Goal: Book appointment/travel/reservation

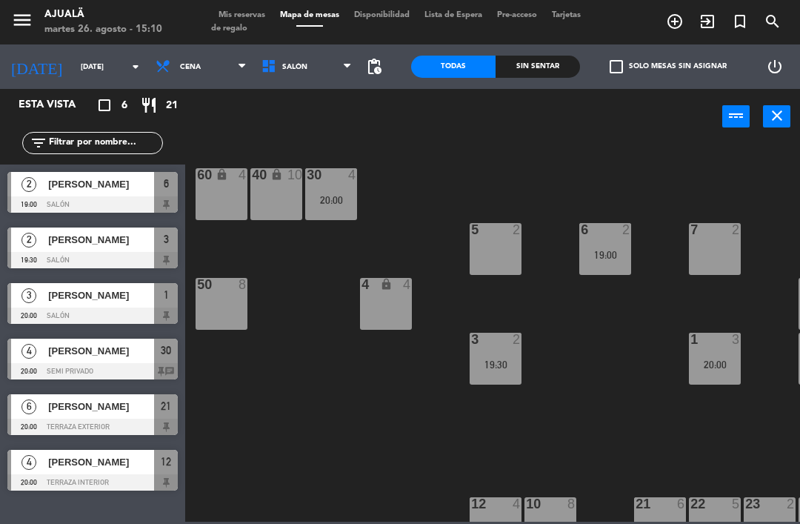
click at [169, 59] on span "Cena" at bounding box center [201, 66] width 106 height 33
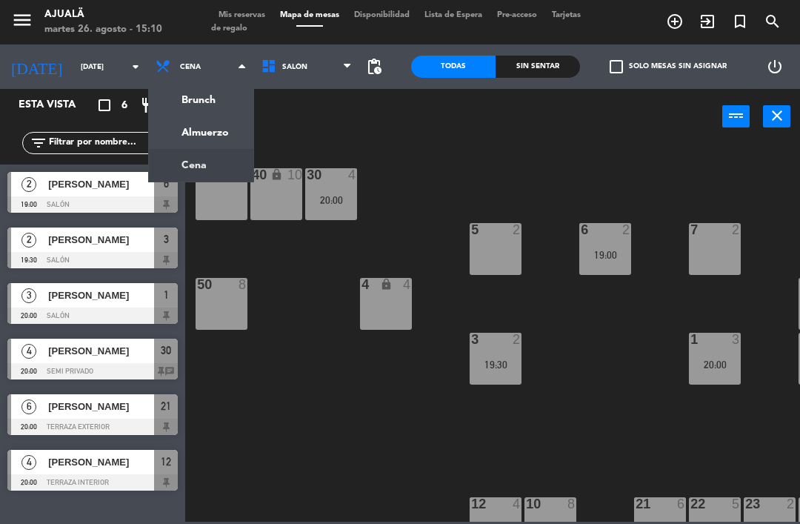
click at [85, 59] on input "[DATE]" at bounding box center [124, 67] width 102 height 23
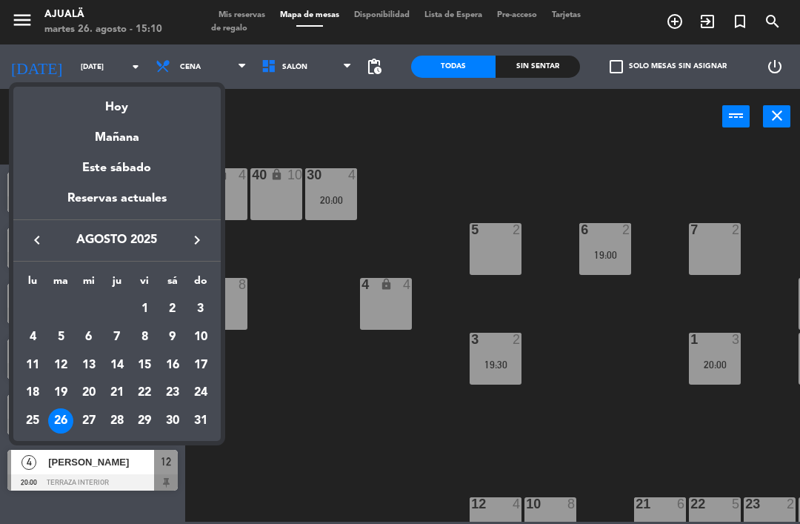
click at [133, 135] on div "Mañana" at bounding box center [116, 132] width 207 height 30
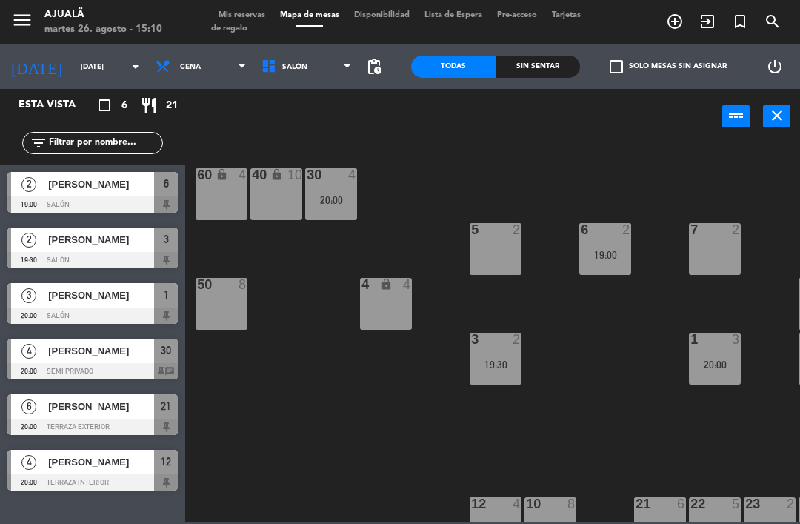
type input "mié. 27 ago."
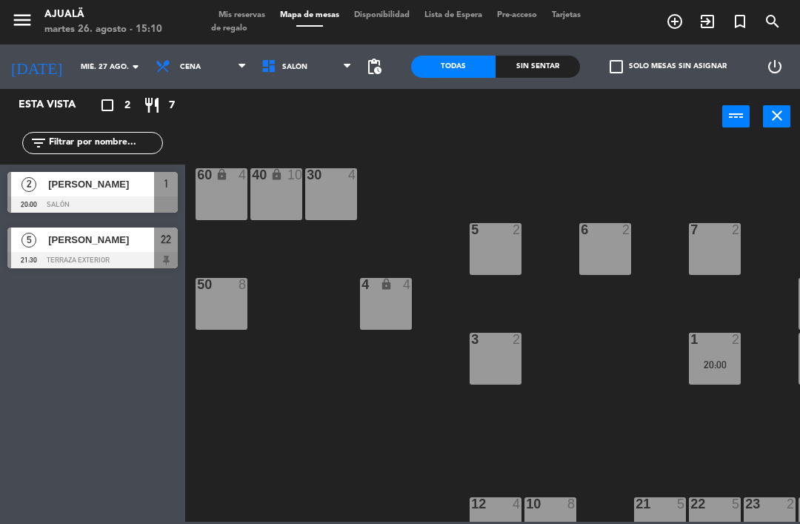
click at [126, 248] on div "[PERSON_NAME]" at bounding box center [100, 239] width 107 height 24
click at [171, 78] on span "Cena" at bounding box center [201, 66] width 106 height 33
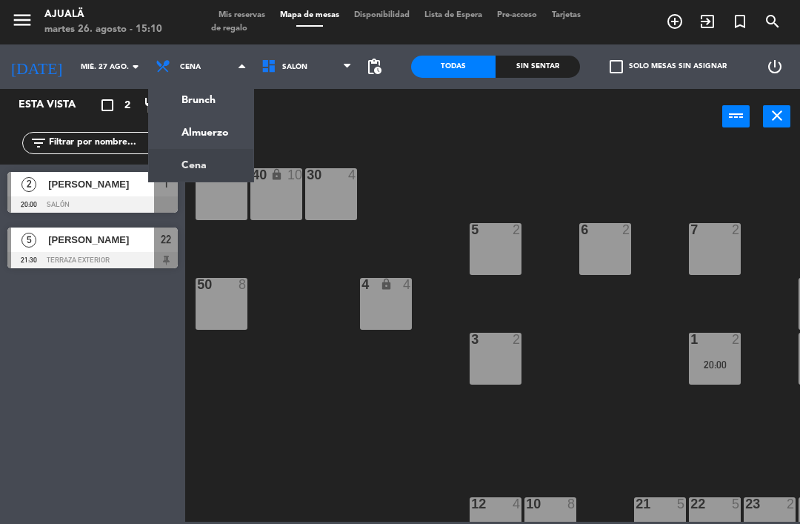
click at [196, 125] on ng-component "menu Ajualä [DATE] 26. agosto - 15:10 Mis reservas Mapa de mesas Disponibilidad…" at bounding box center [400, 261] width 800 height 522
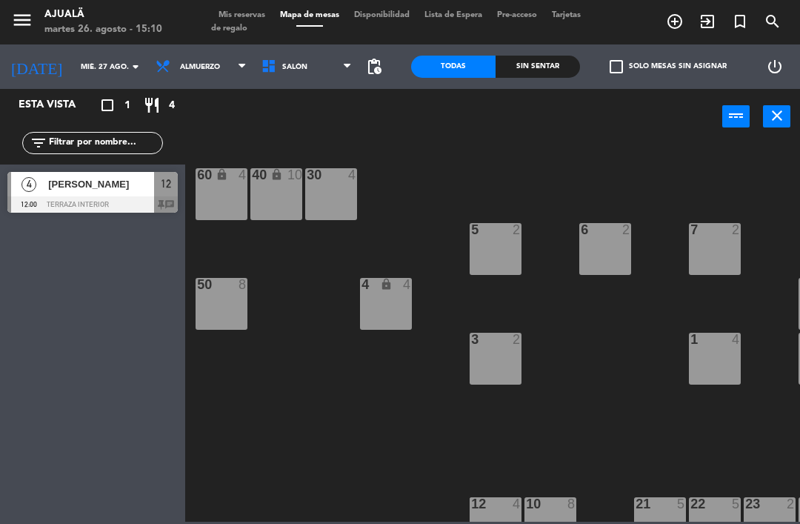
click at [111, 190] on span "[PERSON_NAME]" at bounding box center [101, 184] width 106 height 16
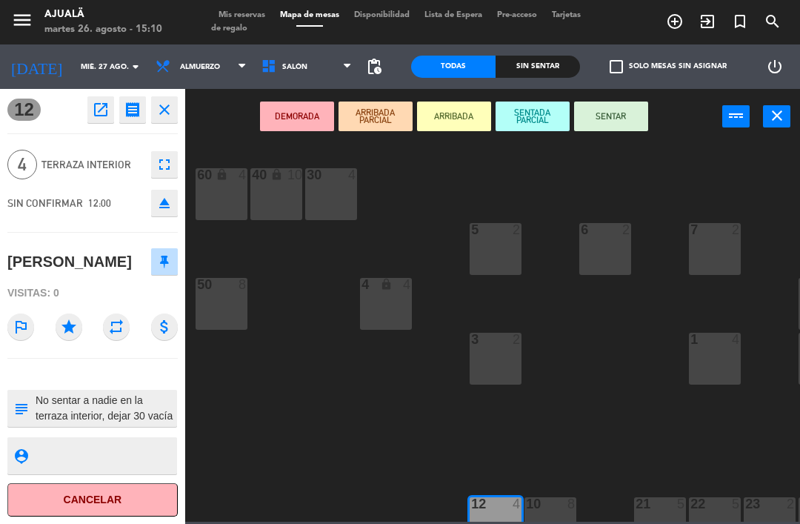
click at [136, 407] on textarea at bounding box center [105, 408] width 142 height 31
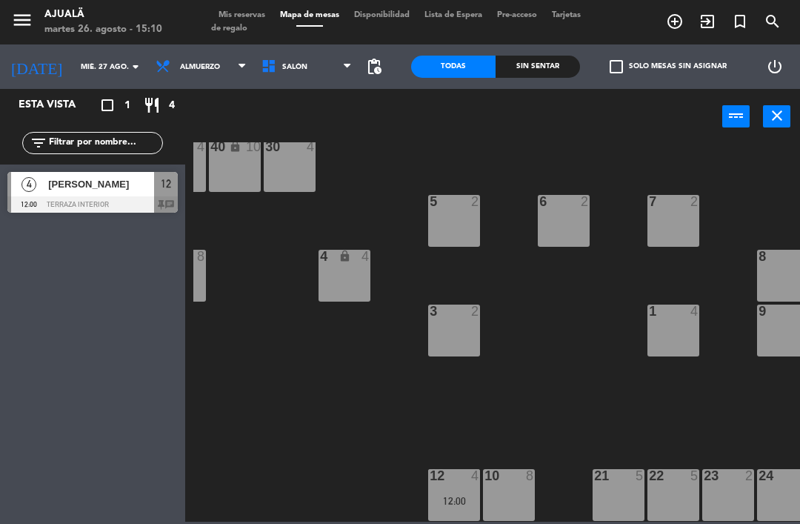
scroll to position [28, 41]
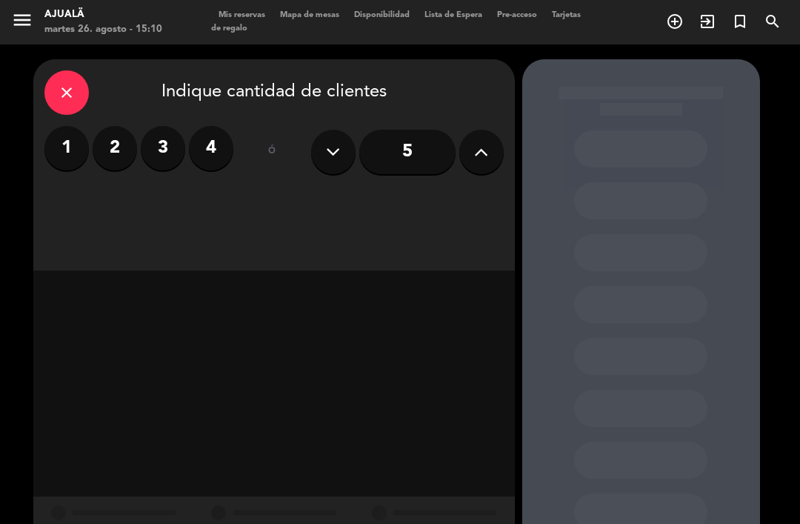
click at [61, 84] on icon "close" at bounding box center [67, 93] width 18 height 18
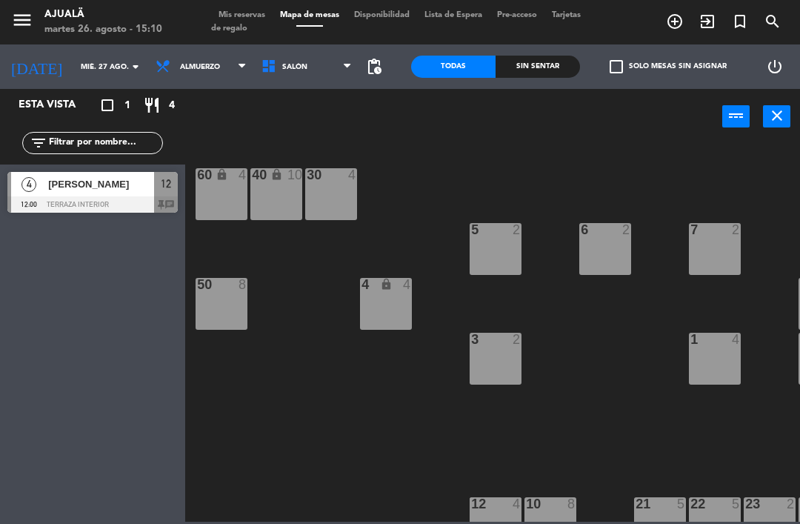
click at [114, 178] on span "[PERSON_NAME]" at bounding box center [101, 184] width 106 height 16
click at [228, 51] on span "Almuerzo" at bounding box center [201, 66] width 106 height 33
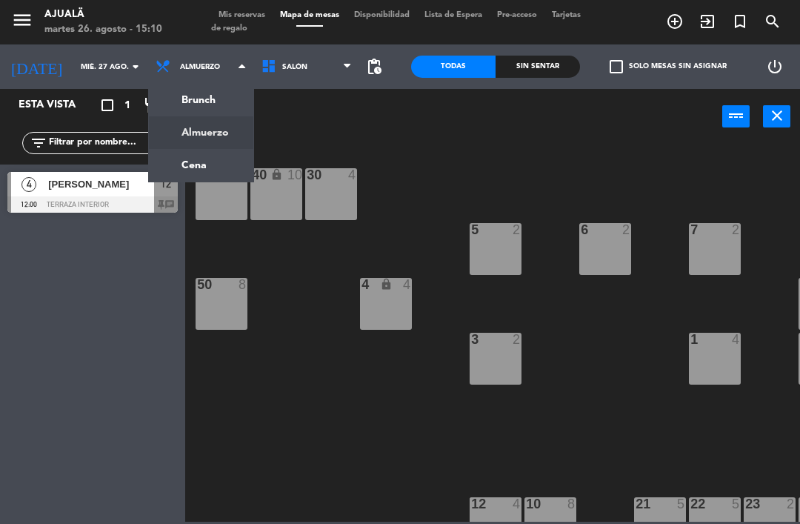
click at [182, 160] on ng-component "menu Ajualä [DATE] 26. agosto - 15:10 Mis reservas Mapa de mesas Disponibilidad…" at bounding box center [400, 261] width 800 height 522
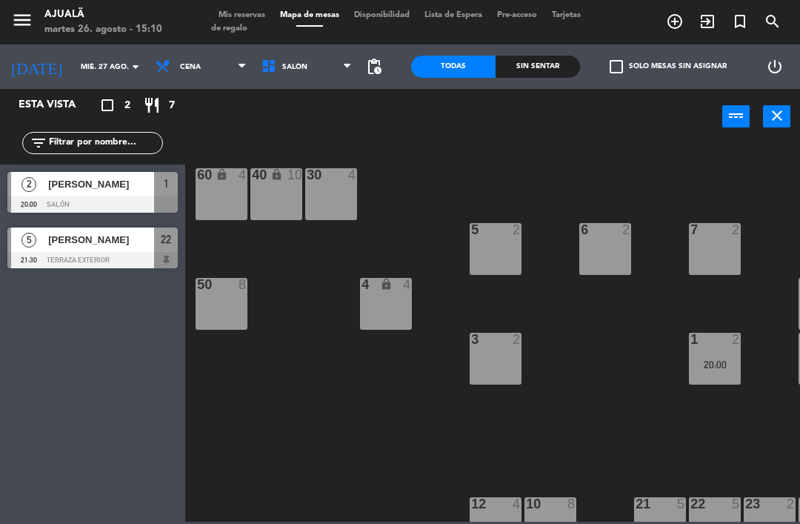
click at [123, 188] on span "[PERSON_NAME]" at bounding box center [101, 184] width 106 height 16
click at [82, 245] on span "[PERSON_NAME]" at bounding box center [101, 240] width 106 height 16
click at [73, 61] on input "mié. 27 ago." at bounding box center [124, 67] width 102 height 23
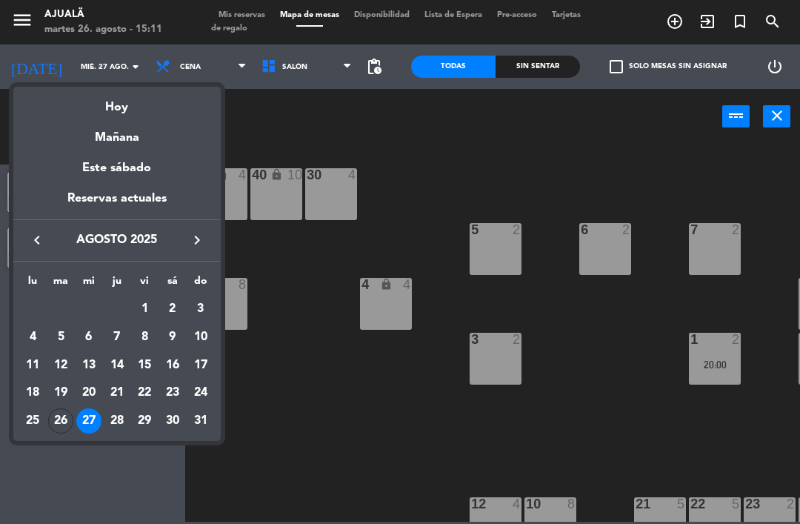
click at [126, 116] on div "Hoy" at bounding box center [116, 102] width 207 height 30
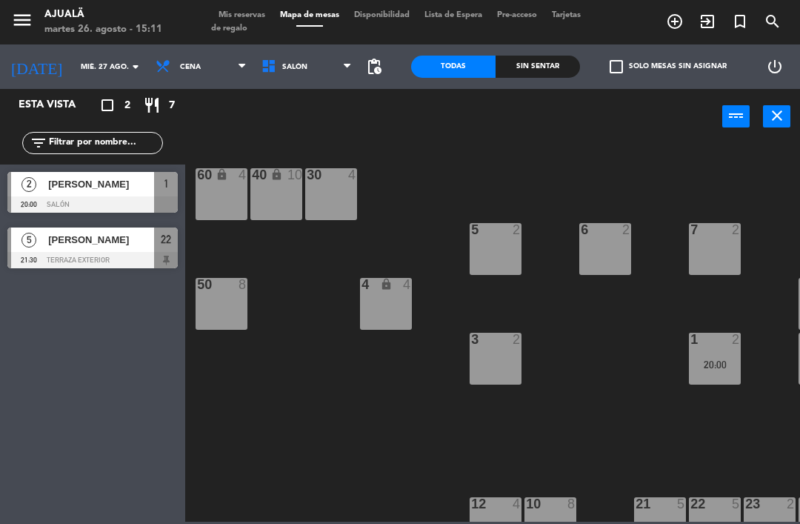
type input "[DATE]"
